Goal: Information Seeking & Learning: Check status

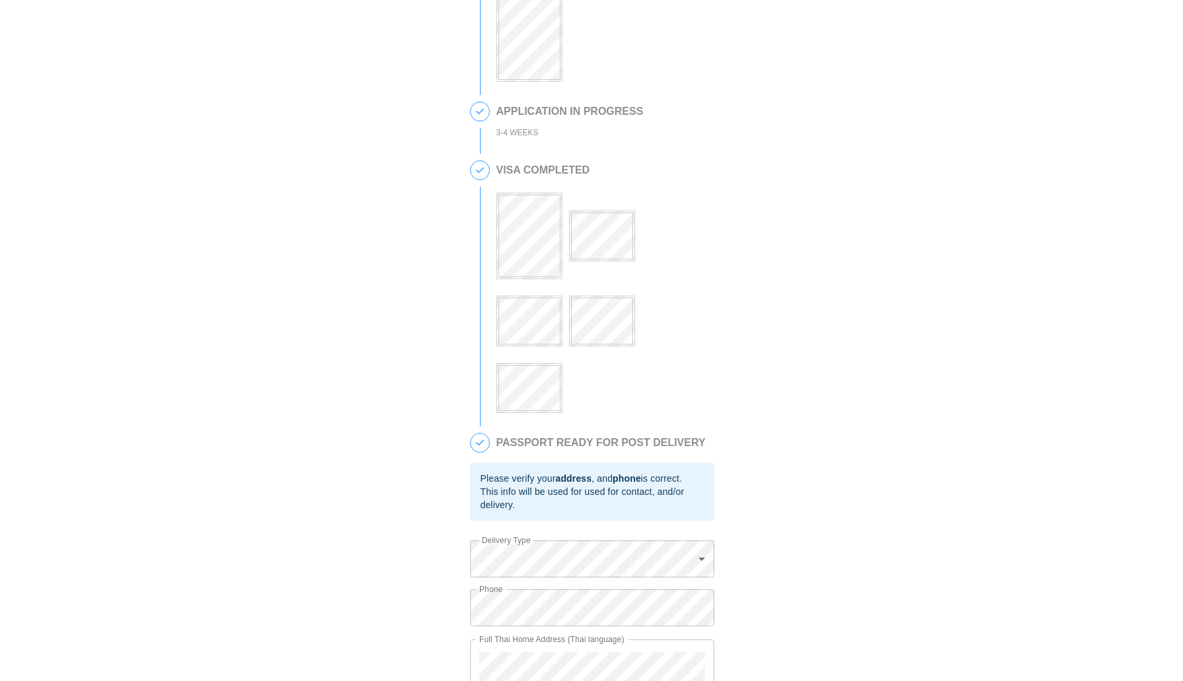
scroll to position [273, 0]
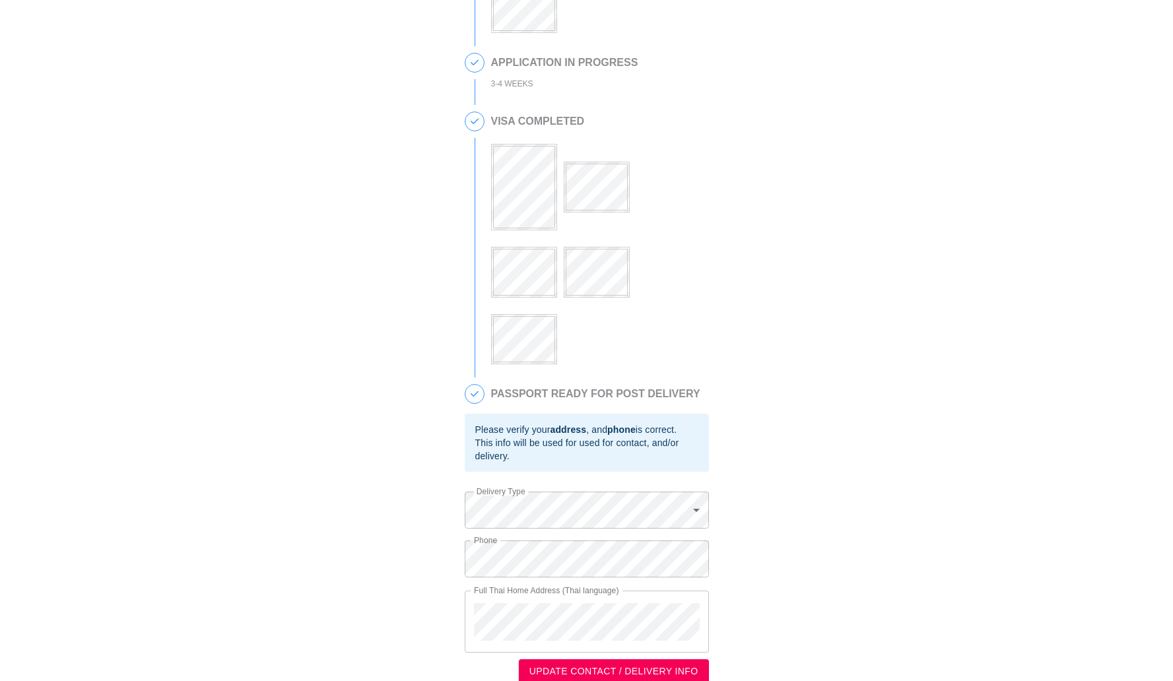
scroll to position [168, 0]
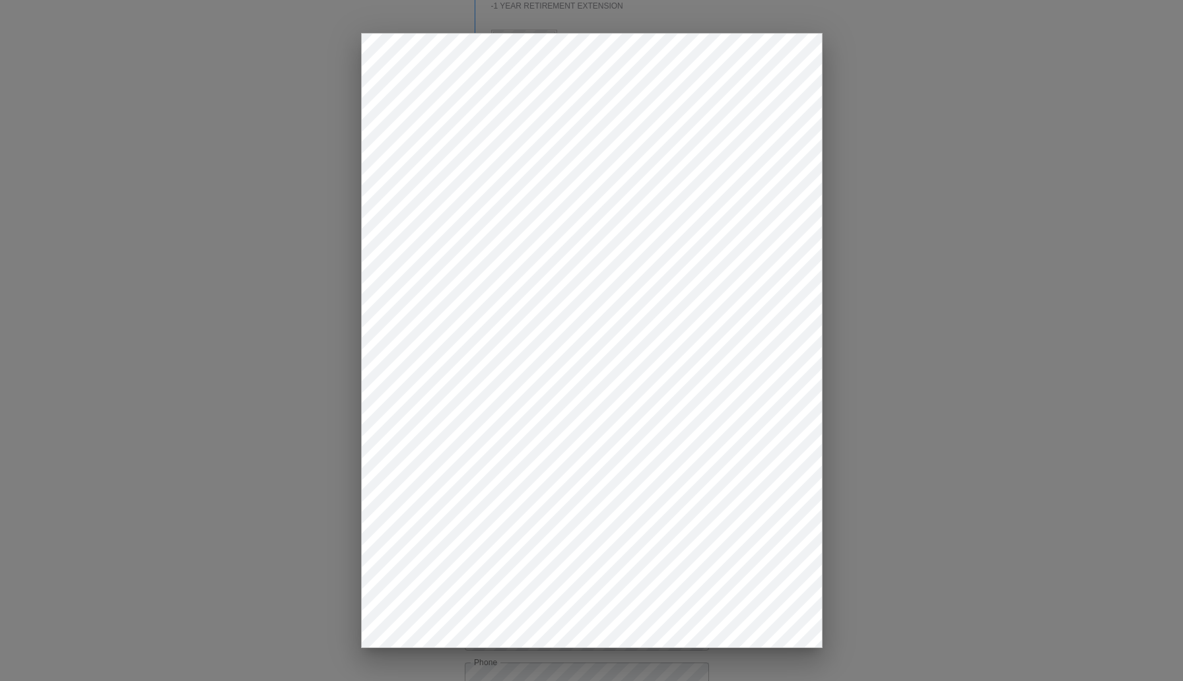
drag, startPoint x: 1019, startPoint y: 277, endPoint x: 986, endPoint y: 275, distance: 33.1
